Goal: Transaction & Acquisition: Purchase product/service

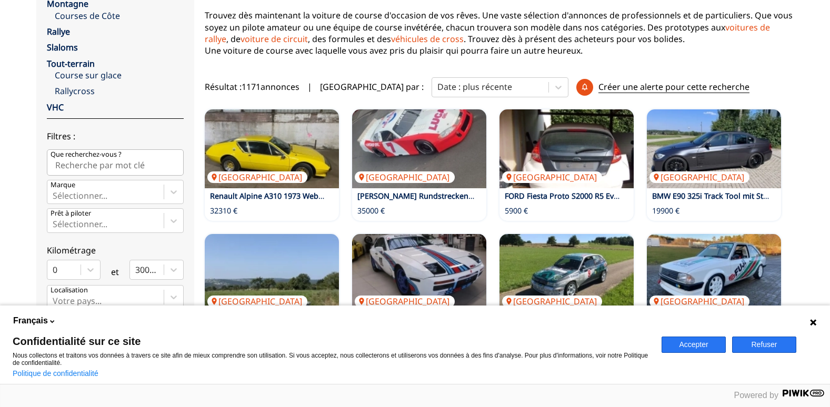
scroll to position [263, 0]
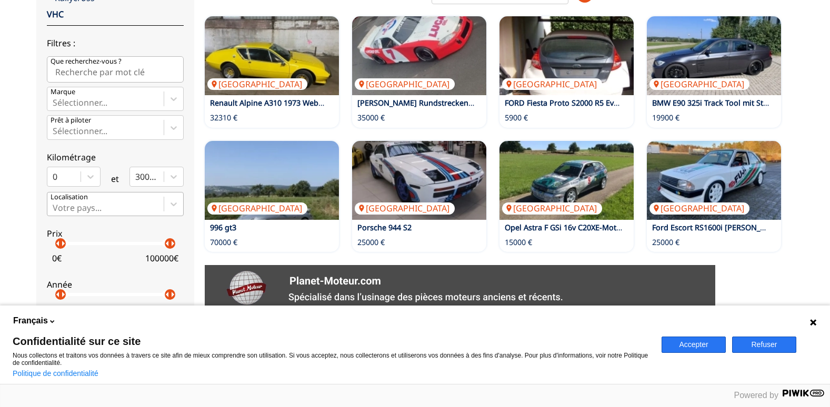
click at [61, 205] on div at bounding box center [106, 208] width 106 height 12
click at [55, 205] on input "Votre pays..." at bounding box center [54, 207] width 2 height 9
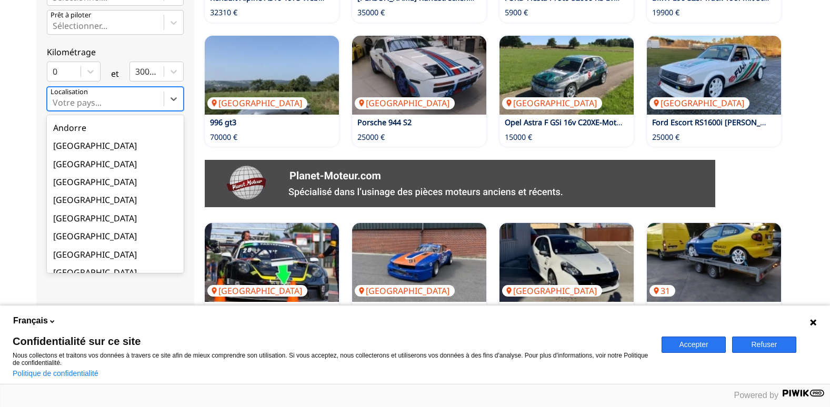
scroll to position [53, 0]
click at [68, 218] on div "[GEOGRAPHIC_DATA]" at bounding box center [115, 218] width 137 height 18
click at [55, 107] on input "option France focused, 9 of 18. 18 results available. Use Up and Down to choose…" at bounding box center [54, 102] width 2 height 9
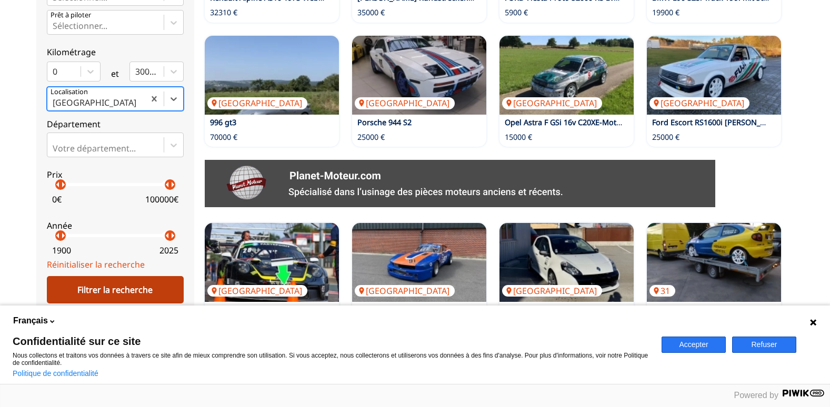
click at [112, 288] on div "Filtrer la recherche" at bounding box center [115, 289] width 137 height 27
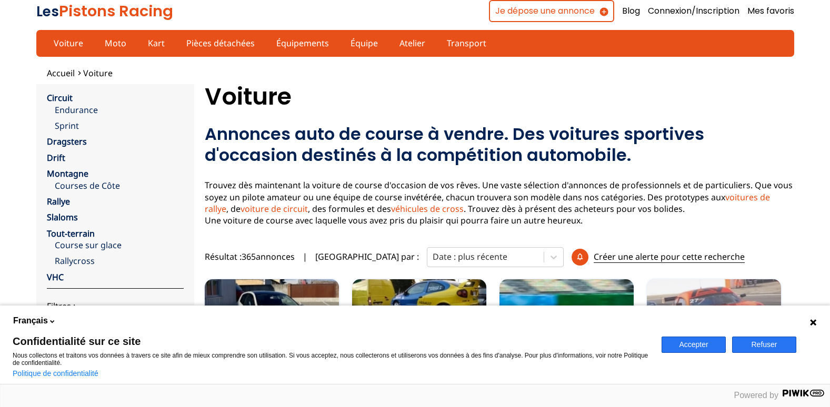
scroll to position [158, 0]
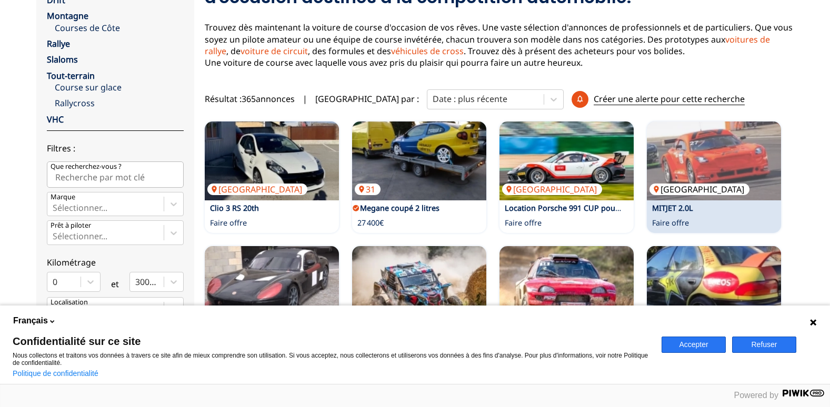
click at [732, 162] on img at bounding box center [714, 161] width 134 height 79
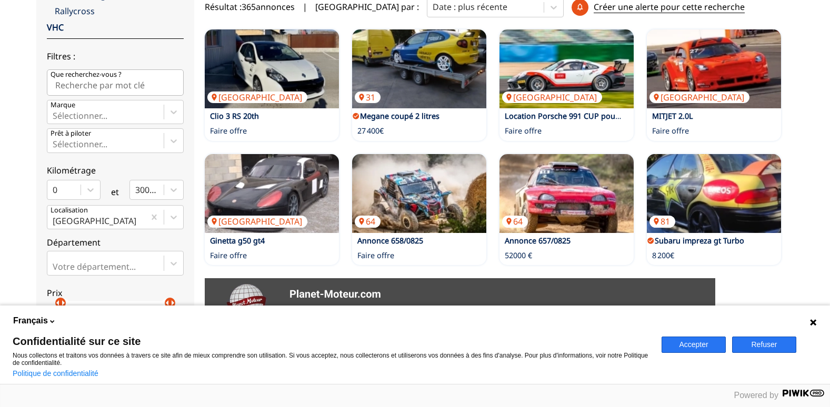
scroll to position [263, 0]
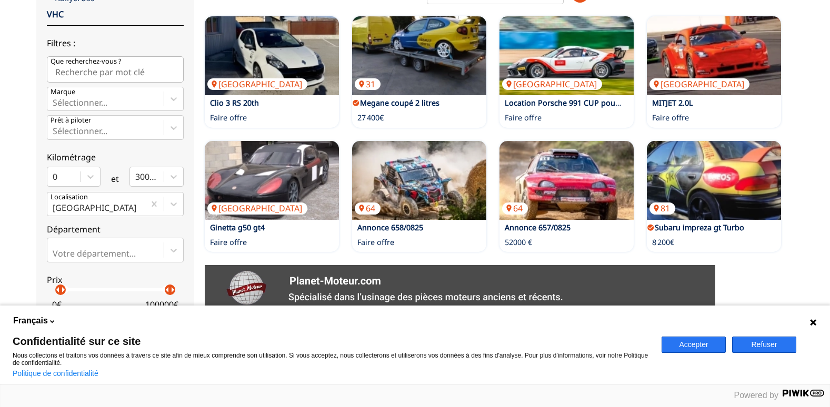
click at [695, 342] on button "Accepter" at bounding box center [693, 345] width 64 height 16
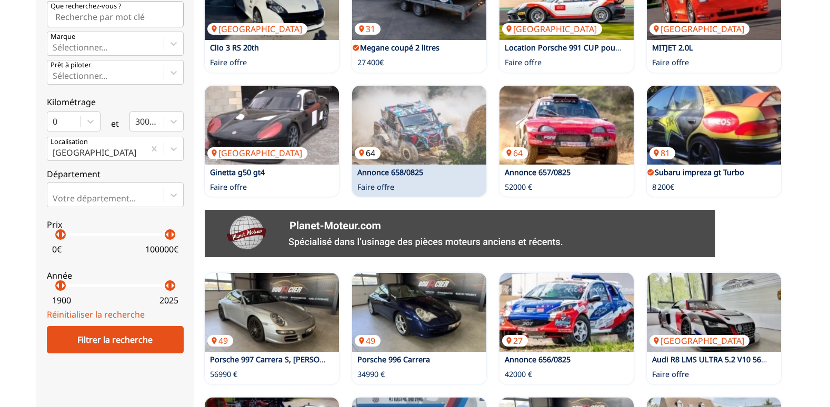
scroll to position [421, 0]
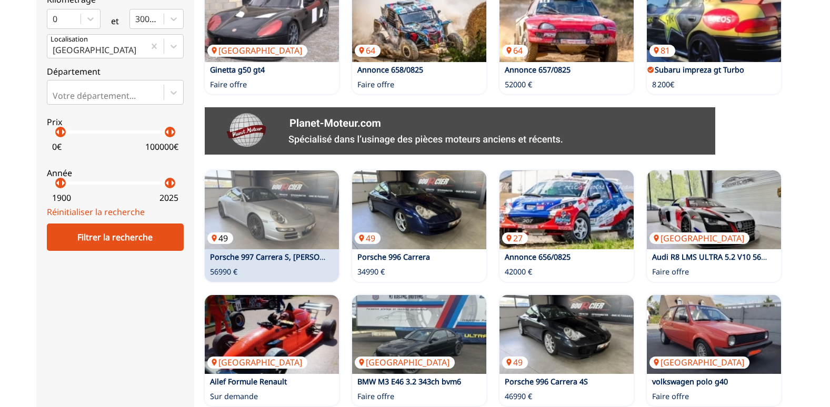
click at [277, 217] on img at bounding box center [272, 210] width 134 height 79
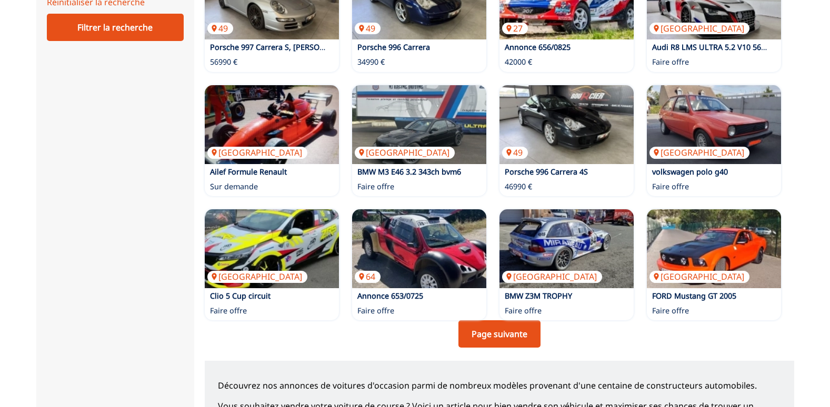
scroll to position [631, 0]
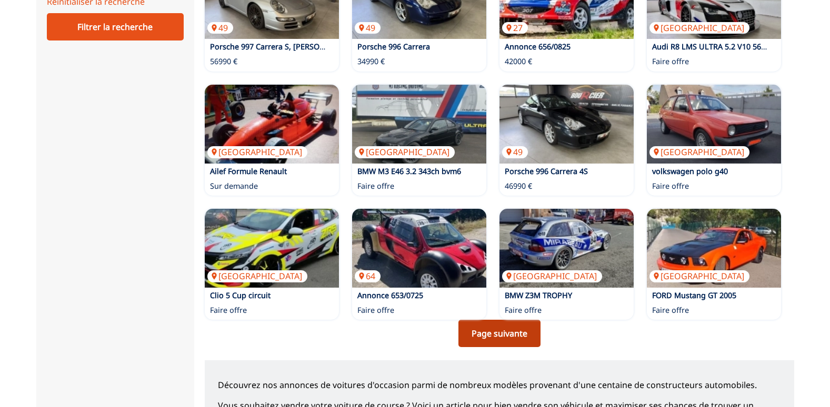
click at [489, 337] on link "Page suivante" at bounding box center [499, 333] width 82 height 27
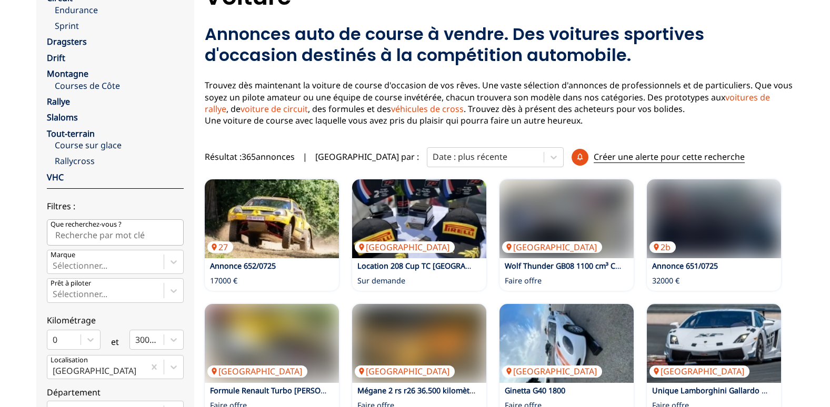
scroll to position [210, 0]
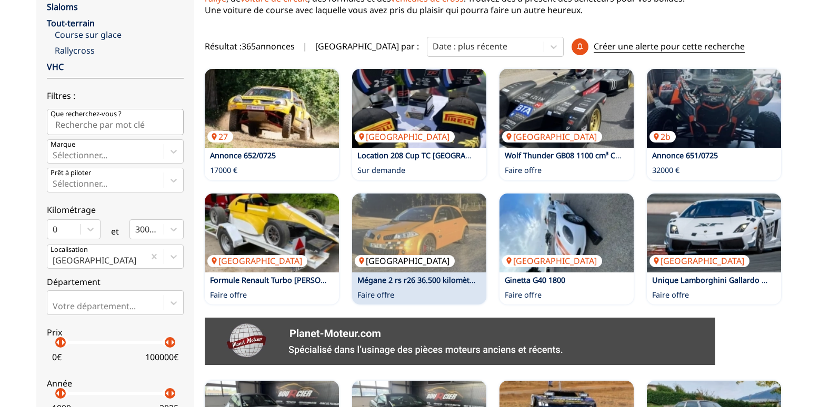
click at [446, 229] on img at bounding box center [419, 233] width 134 height 79
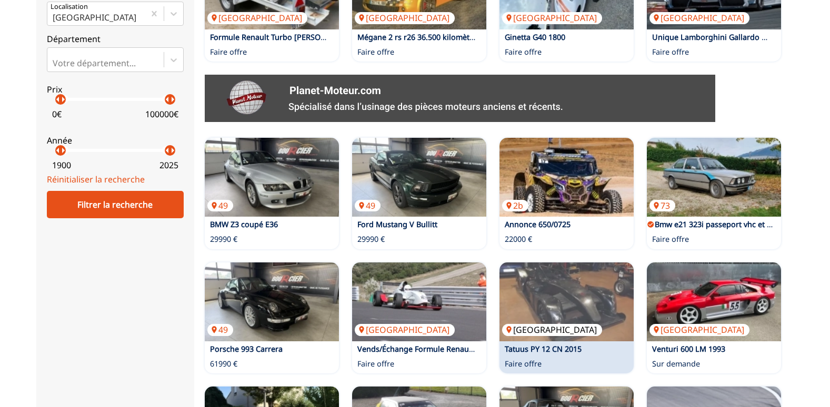
scroll to position [526, 0]
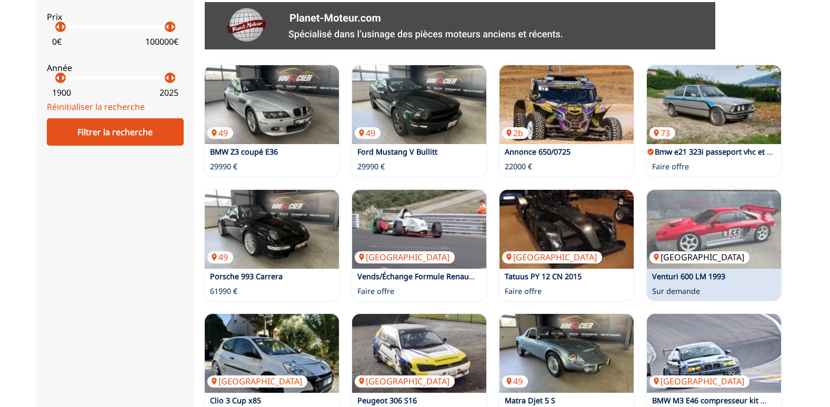
click at [716, 224] on img at bounding box center [714, 229] width 134 height 79
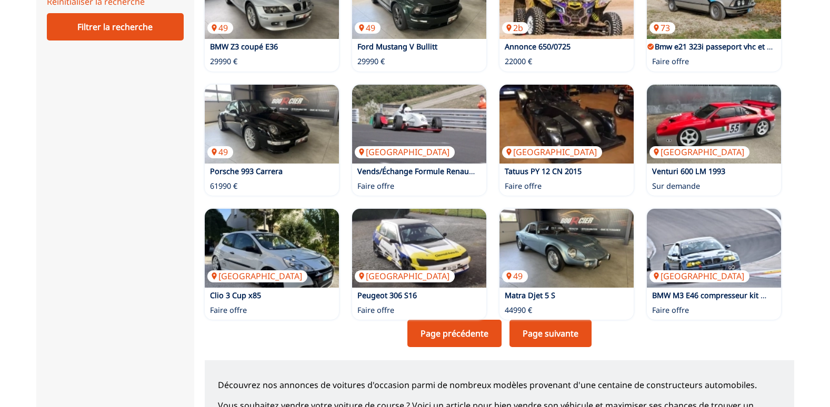
scroll to position [684, 0]
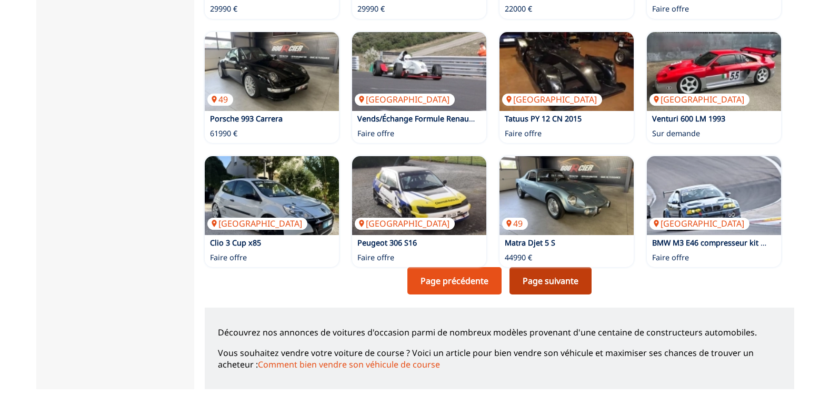
click at [539, 277] on link "Page suivante" at bounding box center [550, 280] width 82 height 27
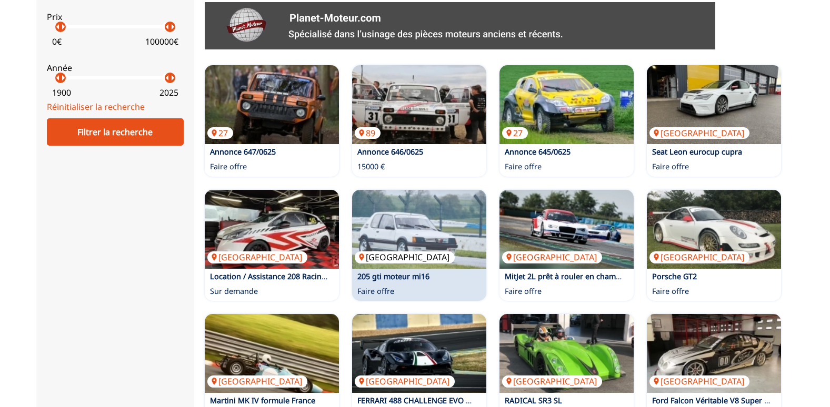
scroll to position [684, 0]
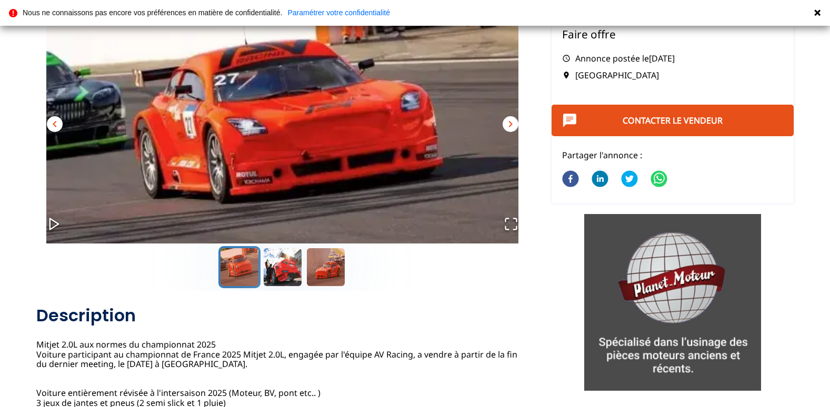
scroll to position [105, 0]
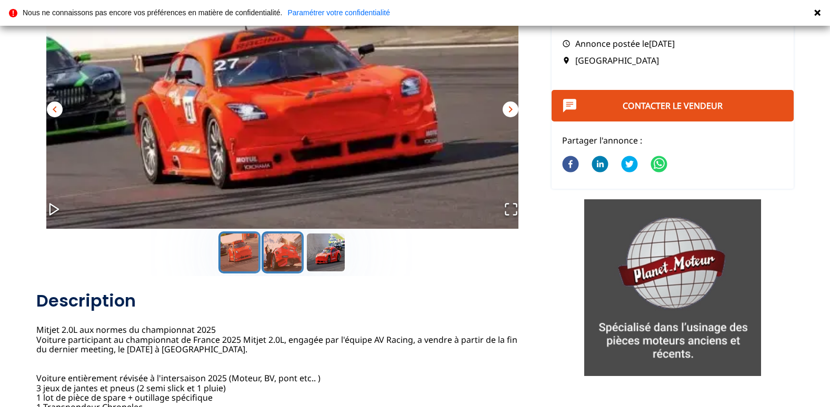
click at [283, 251] on button "Go to Slide 2" at bounding box center [283, 253] width 42 height 42
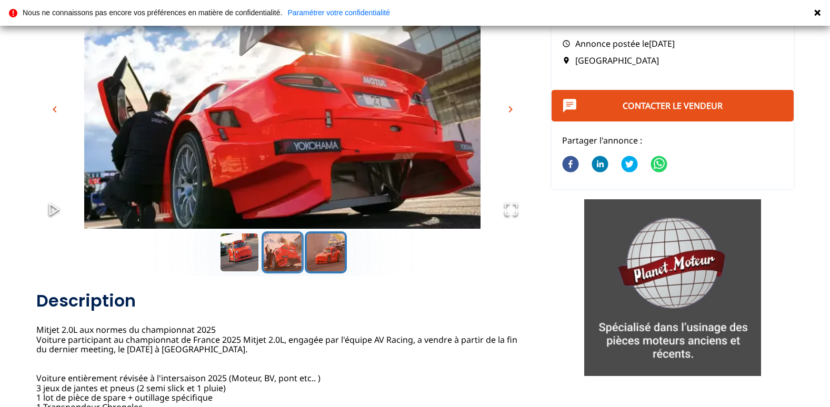
click at [342, 258] on button "Go to Slide 3" at bounding box center [326, 253] width 42 height 42
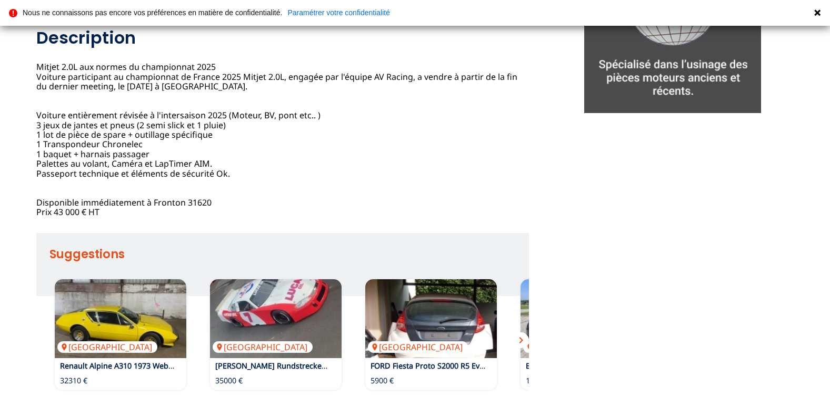
scroll to position [421, 0]
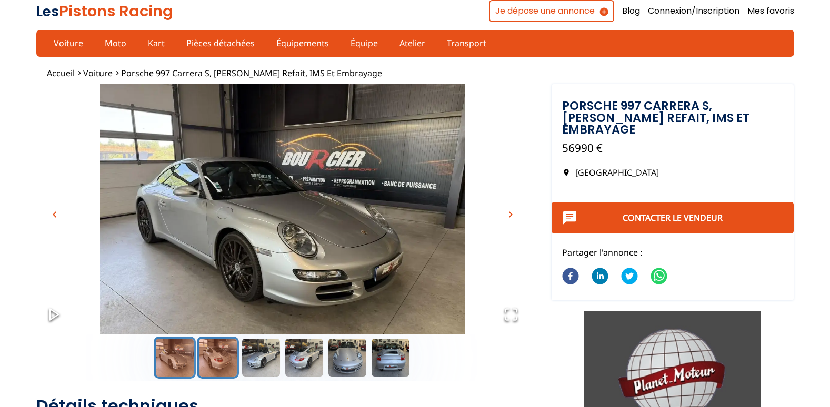
click at [218, 351] on button "Go to Slide 2" at bounding box center [218, 358] width 42 height 42
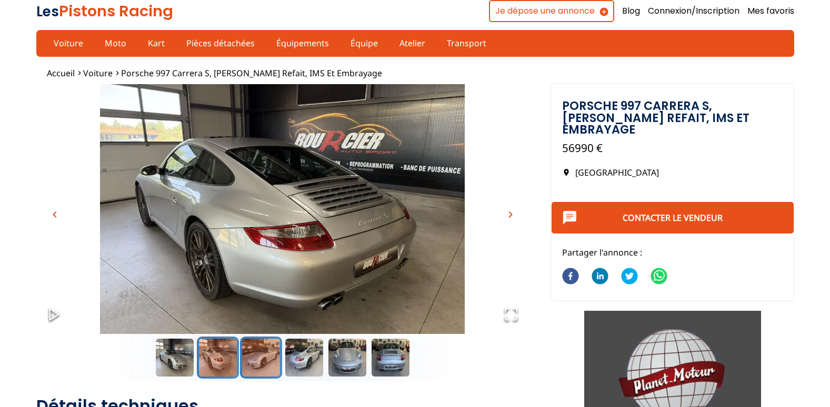
click at [255, 357] on button "Go to Slide 3" at bounding box center [261, 358] width 42 height 42
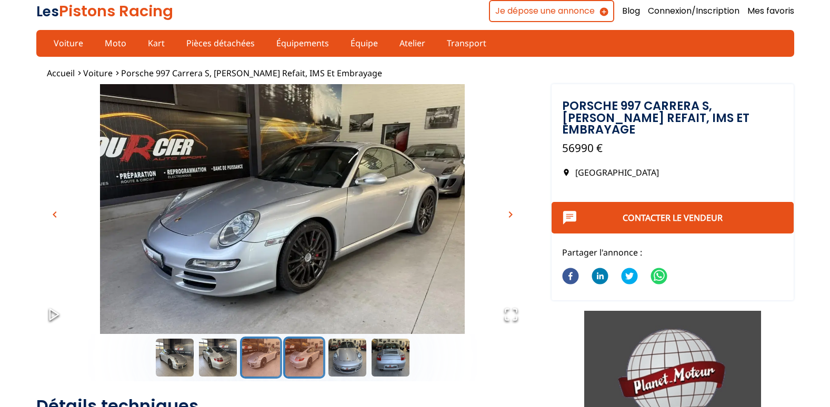
click at [314, 359] on button "Go to Slide 4" at bounding box center [304, 358] width 42 height 42
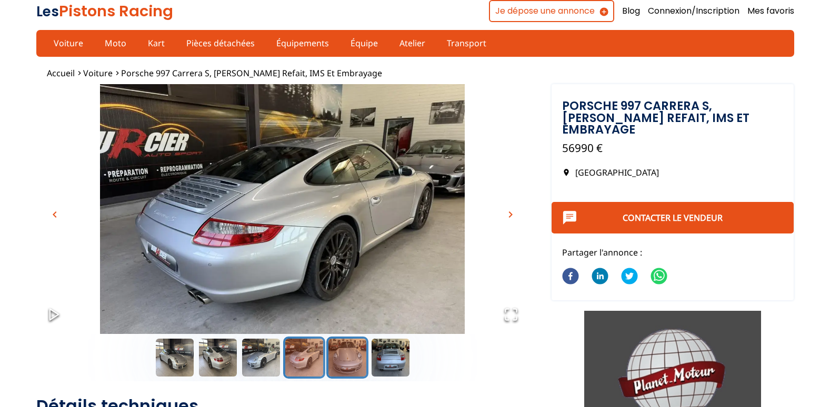
click at [344, 362] on button "Go to Slide 5" at bounding box center [347, 358] width 42 height 42
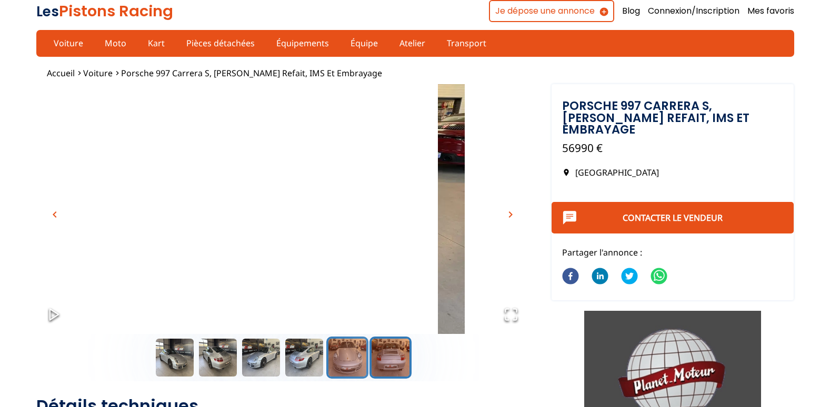
click at [384, 367] on button "Go to Slide 6" at bounding box center [390, 358] width 42 height 42
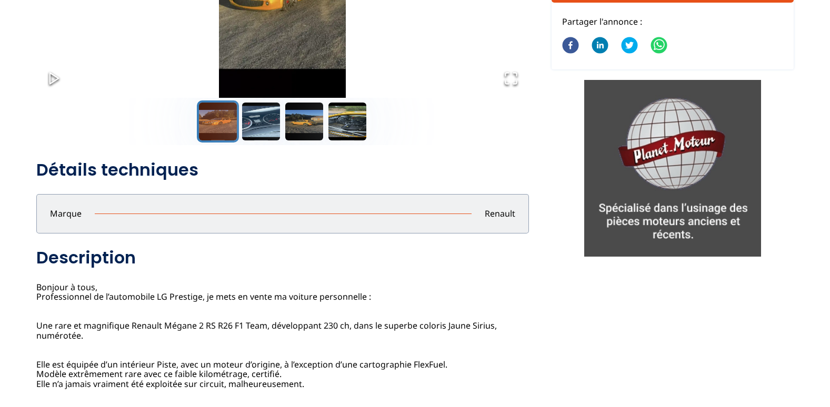
scroll to position [105, 0]
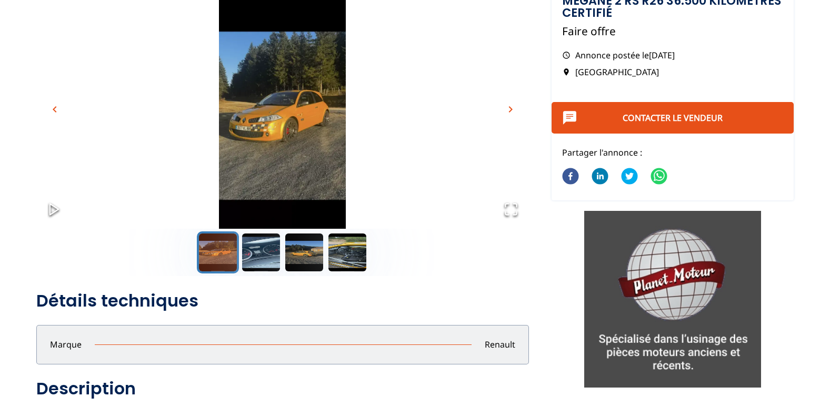
click at [268, 98] on img "Go to Slide 1" at bounding box center [282, 116] width 493 height 274
click at [510, 105] on span "chevron_right" at bounding box center [510, 109] width 13 height 13
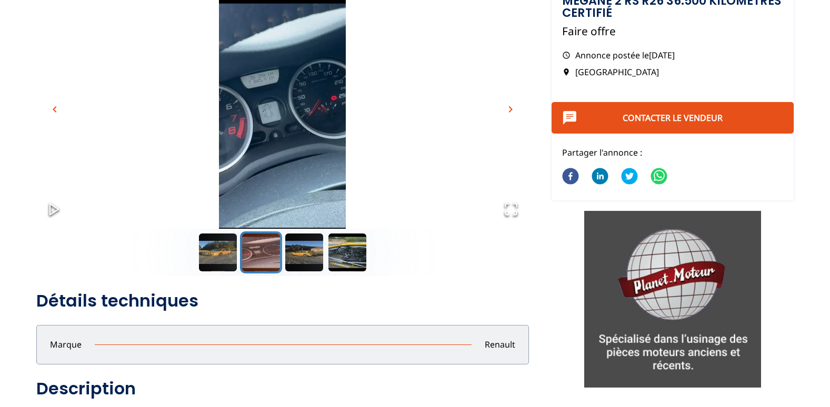
click at [507, 107] on span "chevron_right" at bounding box center [510, 109] width 13 height 13
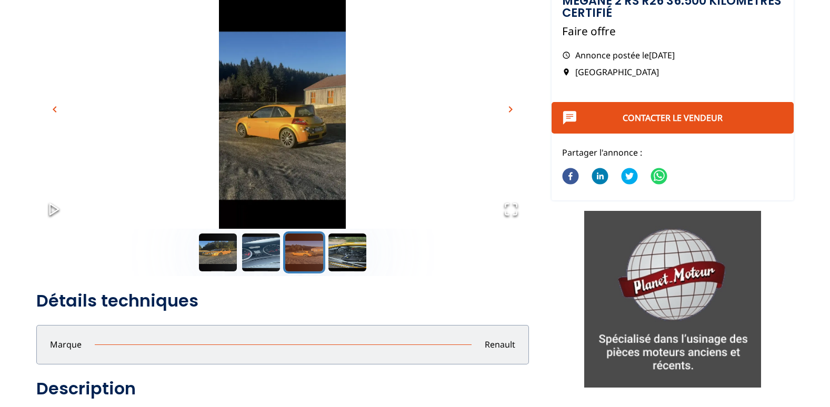
click at [506, 109] on span "chevron_right" at bounding box center [510, 109] width 13 height 13
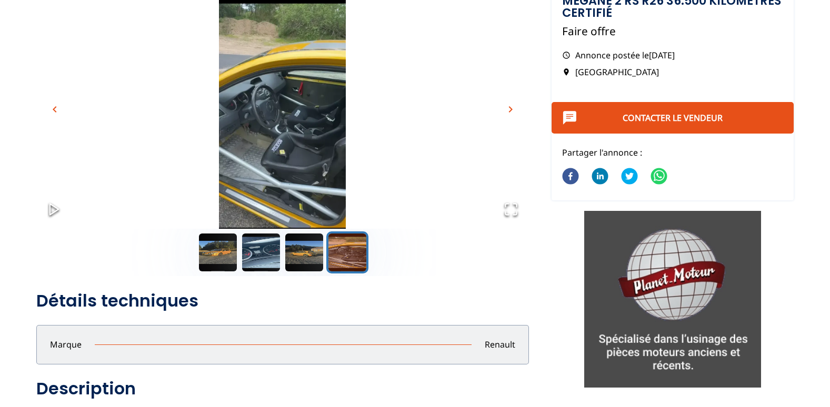
click at [506, 109] on span "chevron_right" at bounding box center [510, 109] width 13 height 13
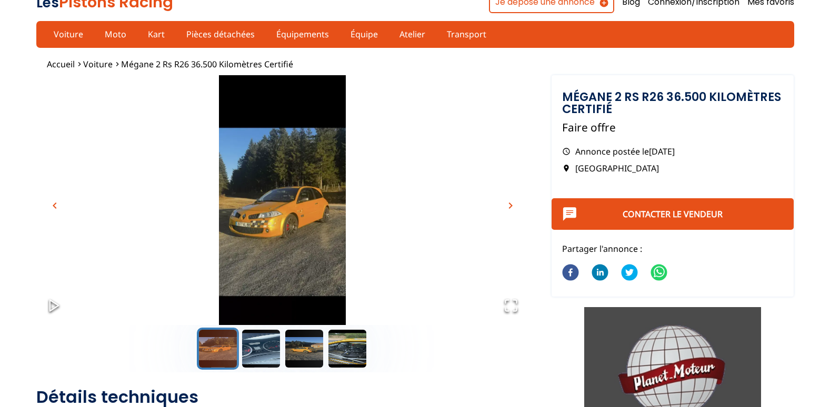
scroll to position [0, 0]
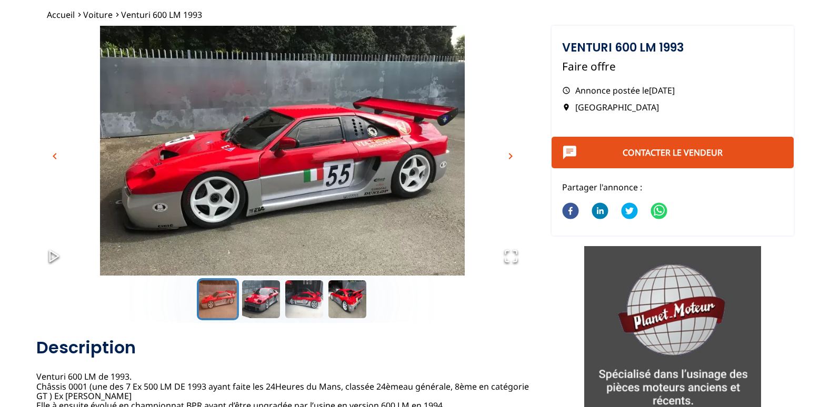
scroll to position [53, 0]
